Goal: Task Accomplishment & Management: Manage account settings

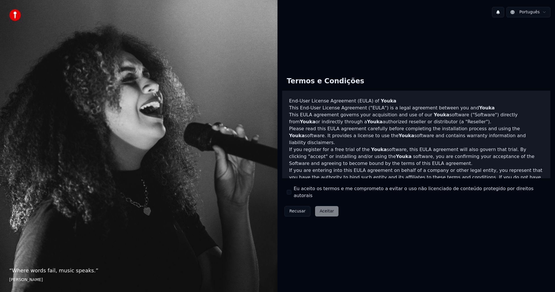
click at [290, 190] on button "Eu aceito os termos e me comprometo a evitar o uso não licenciado de conteúdo p…" at bounding box center [289, 192] width 5 height 5
click at [289, 190] on button "Eu aceito os termos e me comprometo a evitar o uso não licenciado de conteúdo p…" at bounding box center [289, 192] width 5 height 5
click at [288, 190] on button "Eu aceito os termos e me comprometo a evitar o uso não licenciado de conteúdo p…" at bounding box center [289, 192] width 5 height 5
click at [317, 206] on button "Aceitar" at bounding box center [326, 211] width 23 height 10
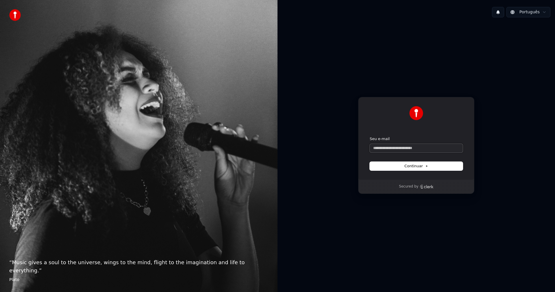
click at [391, 145] on input "Seu e-mail" at bounding box center [416, 148] width 93 height 9
click at [392, 146] on input "Seu e-mail" at bounding box center [416, 148] width 93 height 9
click at [429, 166] on button "Continuar" at bounding box center [416, 166] width 93 height 9
type input "**********"
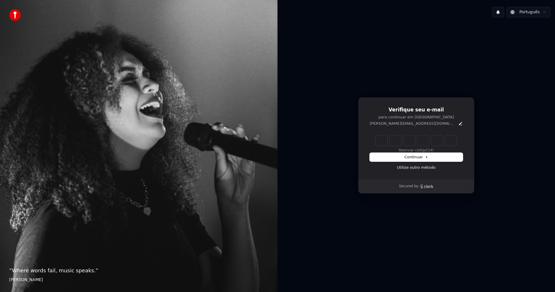
click at [380, 140] on input "Enter verification code" at bounding box center [416, 140] width 81 height 10
type input "******"
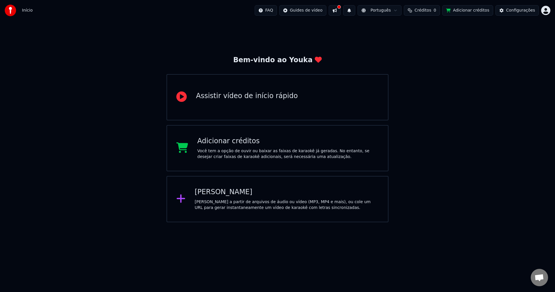
click at [250, 107] on div "Assistir vídeo de início rápido" at bounding box center [277, 97] width 222 height 46
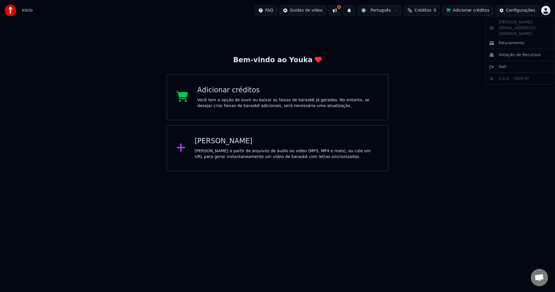
click at [545, 13] on html "Início FAQ Guides de vídeo Português Créditos 0 Adicionar créditos Configuraçõe…" at bounding box center [277, 85] width 555 height 171
click at [510, 24] on div "henrique.dcrocha@gmail.com Faturamento Votação de Recursos Sair 2.2.0 f3b4c5f" at bounding box center [519, 50] width 69 height 68
click at [546, 8] on html "Início FAQ Guides de vídeo Português Créditos 0 Adicionar créditos Configuraçõe…" at bounding box center [277, 85] width 555 height 171
click at [527, 11] on div "Configurações" at bounding box center [520, 11] width 29 height 6
